Goal: Task Accomplishment & Management: Manage account settings

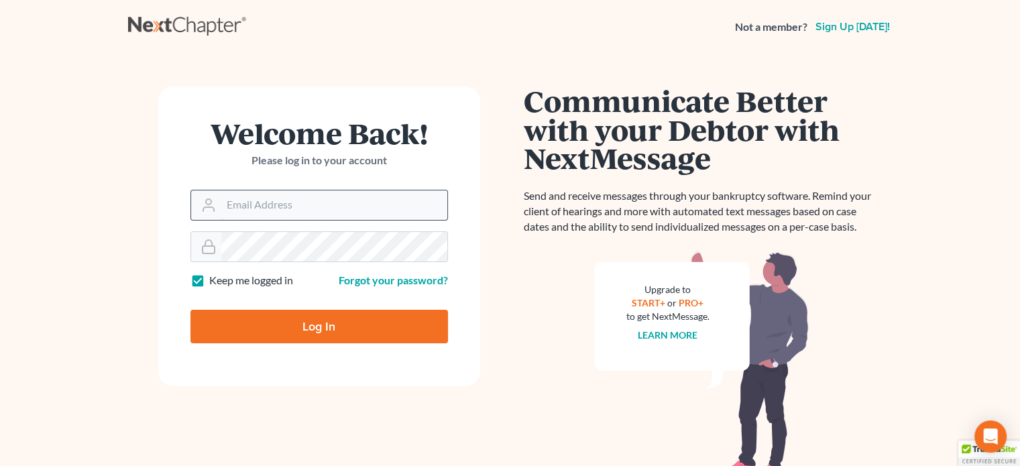
click at [266, 201] on input "Email Address" at bounding box center [334, 205] width 226 height 30
type input "[EMAIL_ADDRESS][DOMAIN_NAME]"
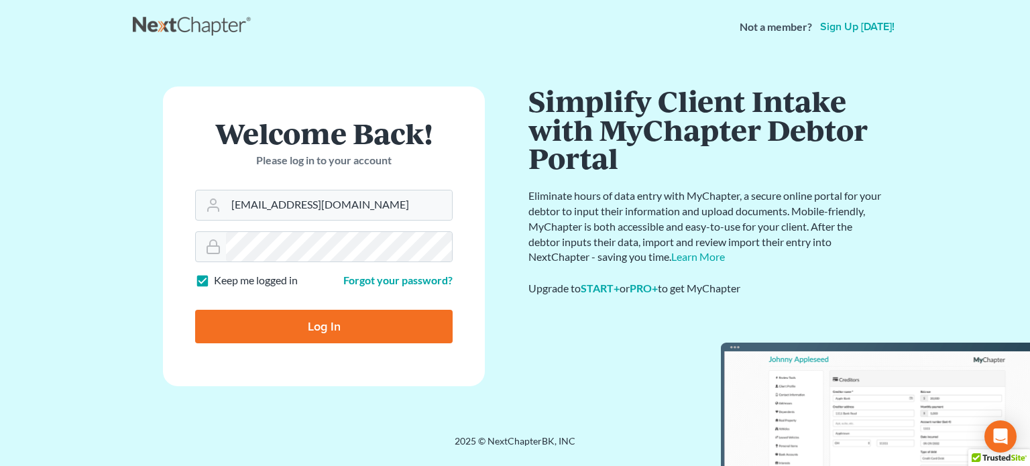
click at [310, 325] on input "Log In" at bounding box center [323, 327] width 257 height 34
type input "Thinking..."
